Goal: Communication & Community: Connect with others

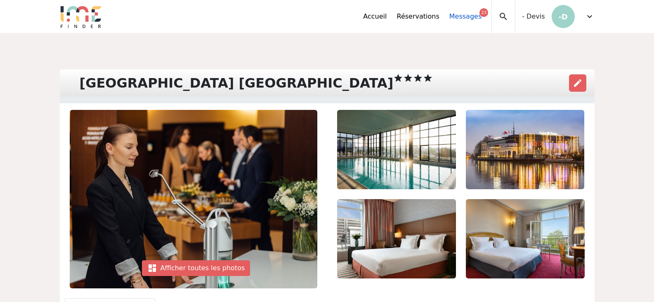
click at [467, 14] on link "Messages 23" at bounding box center [465, 17] width 32 height 10
